Goal: Task Accomplishment & Management: Manage account settings

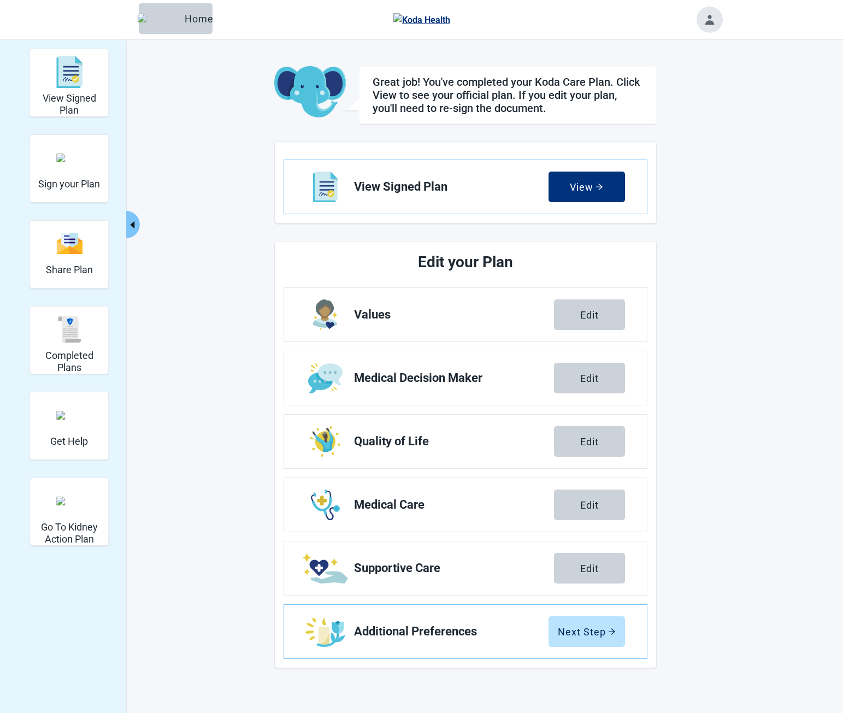
click at [249, 132] on main "Great job! You've completed your Koda Care Plan. Click View to see your officia…" at bounding box center [466, 367] width 514 height 602
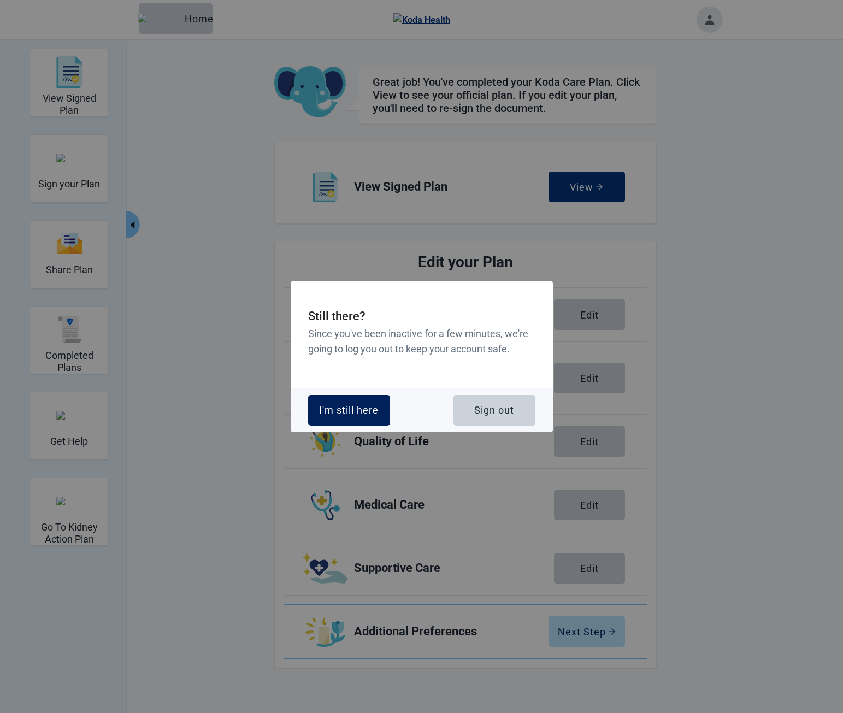
drag, startPoint x: 349, startPoint y: 404, endPoint x: 185, endPoint y: 405, distance: 163.9
click at [349, 405] on div "I'm still here" at bounding box center [349, 410] width 60 height 11
click at [508, 414] on div "Sign out" at bounding box center [494, 410] width 40 height 11
